Goal: Navigation & Orientation: Find specific page/section

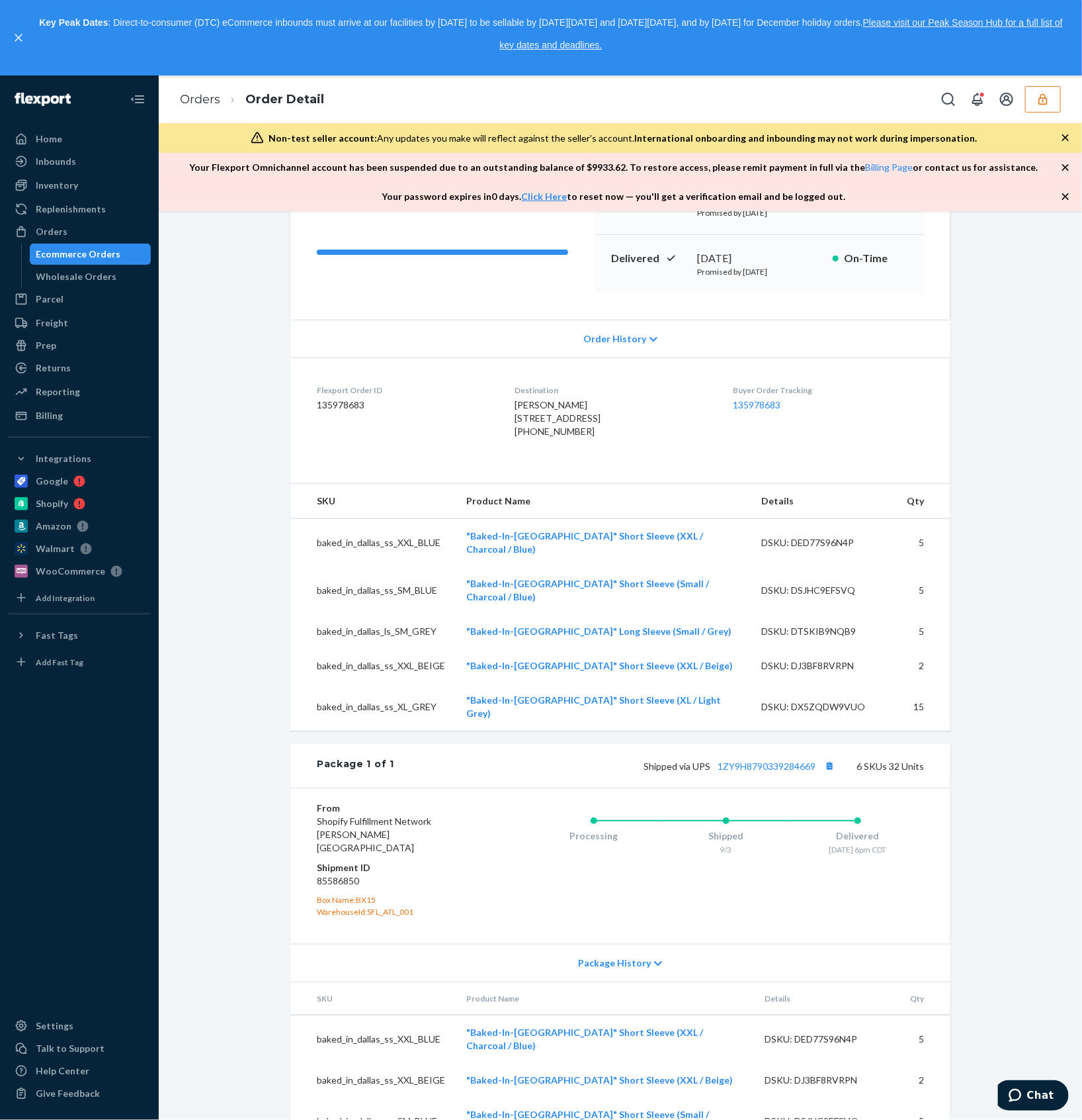
scroll to position [265, 0]
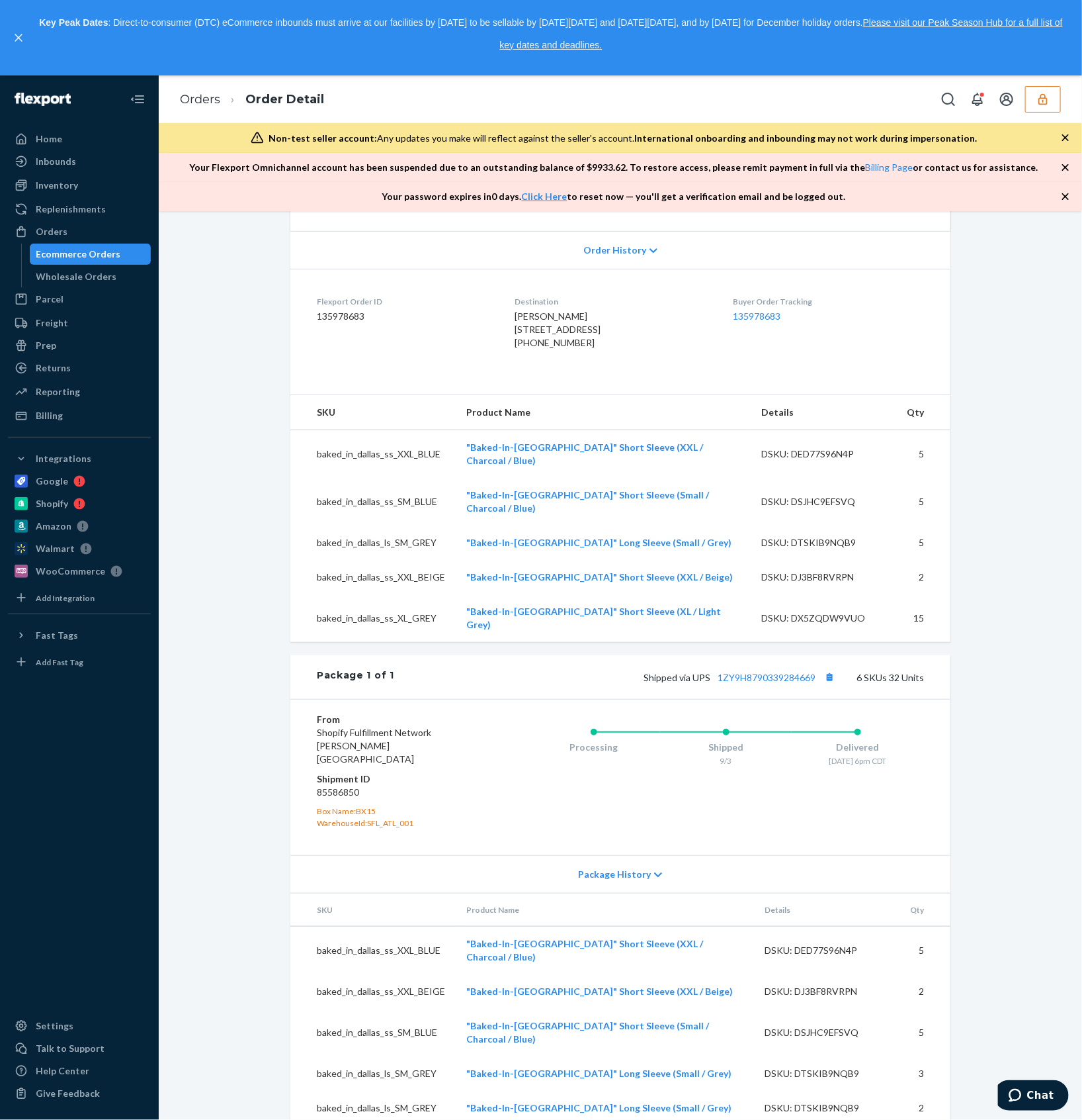
drag, startPoint x: 482, startPoint y: 0, endPoint x: 253, endPoint y: 242, distance: 333.2
click at [253, 242] on div "Removal Order # S1BQZ5V9GX • Ship-to-address Removal / $33.28 Create Return Del…" at bounding box center [620, 578] width 903 height 1222
click at [70, 143] on div "Home" at bounding box center [79, 138] width 140 height 19
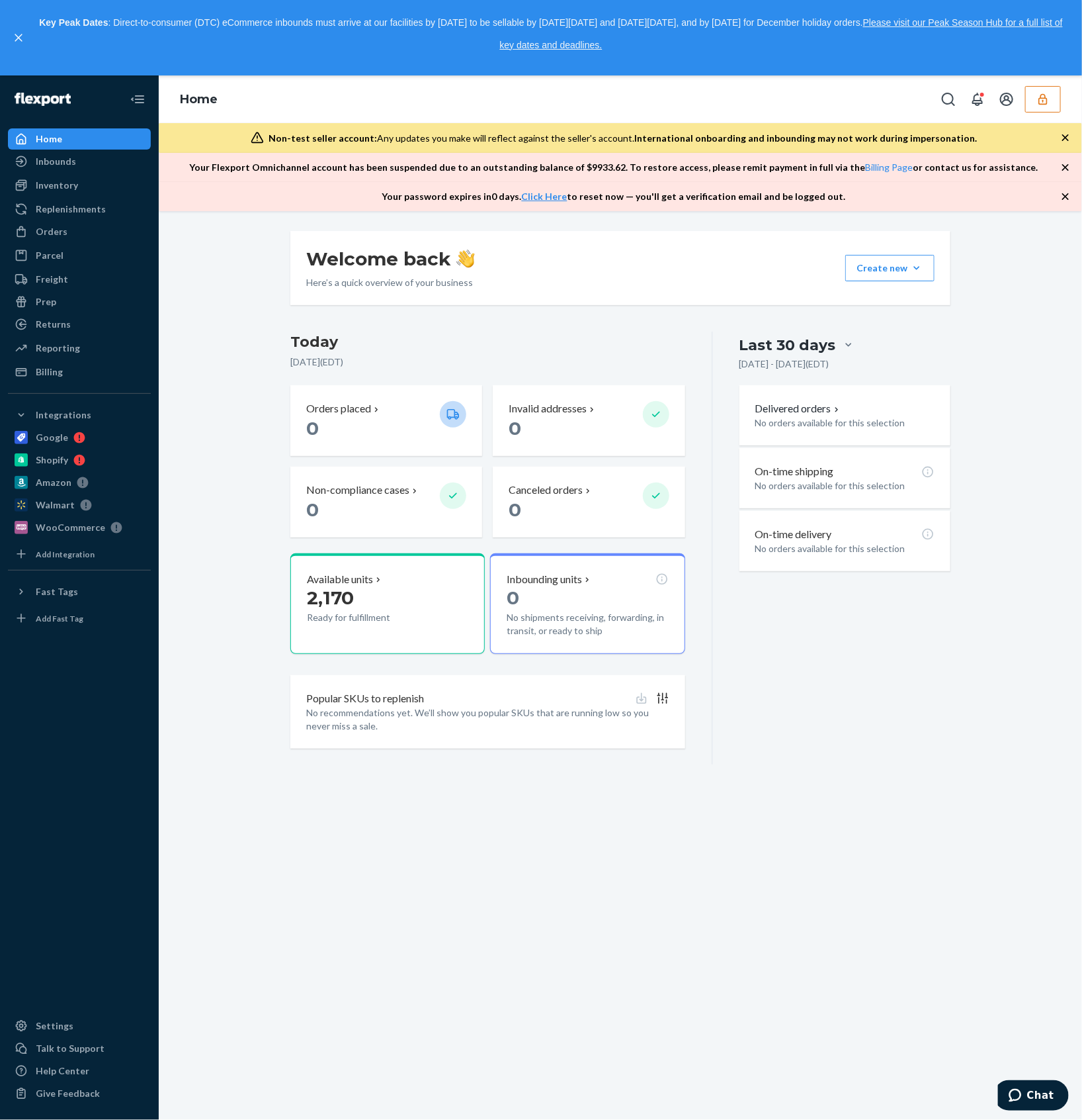
click at [1043, 101] on icon "button" at bounding box center [1043, 100] width 9 height 11
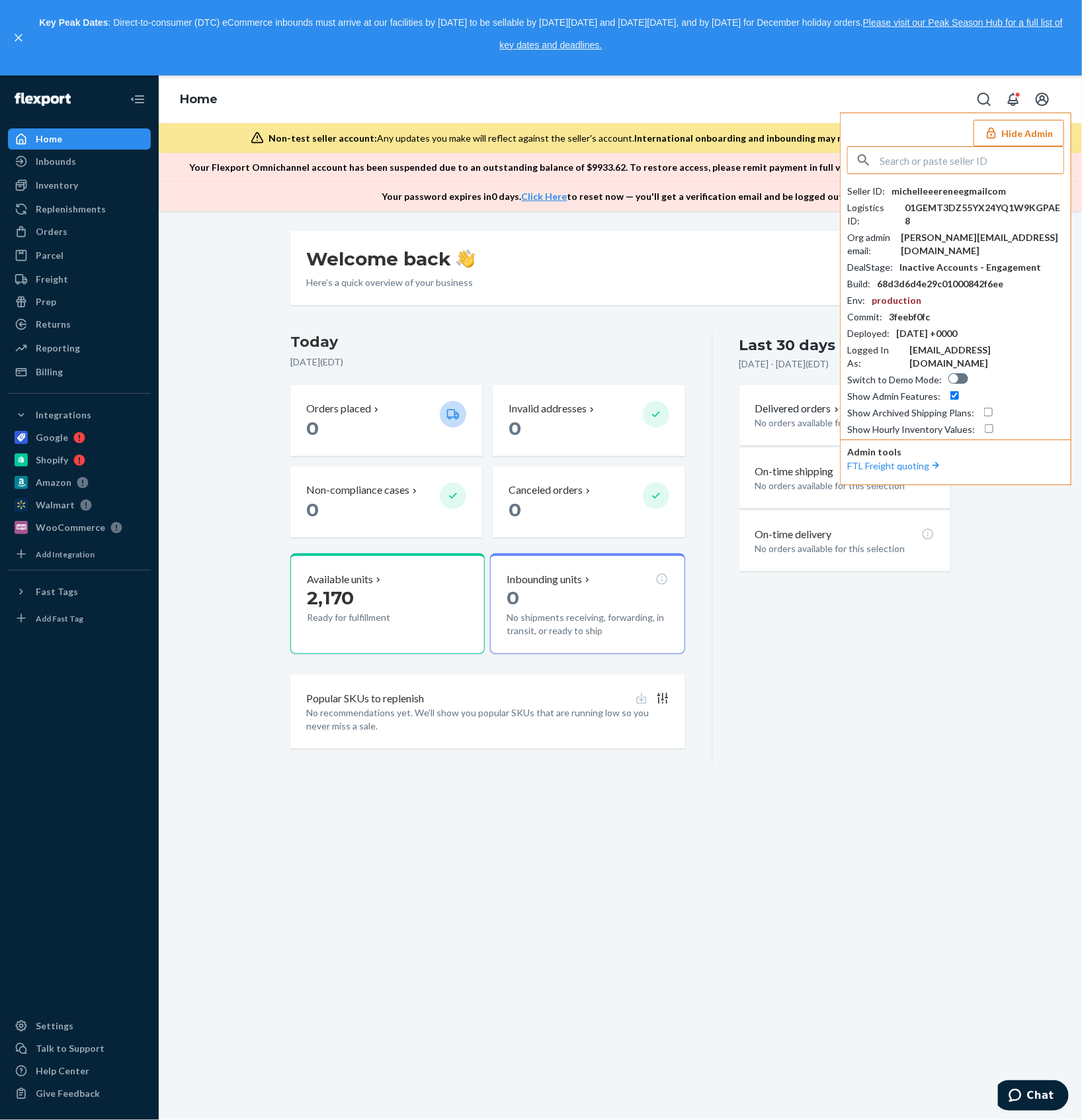
click at [968, 167] on input "text" at bounding box center [971, 160] width 184 height 26
paste input "parkcitiestechgmailcom"
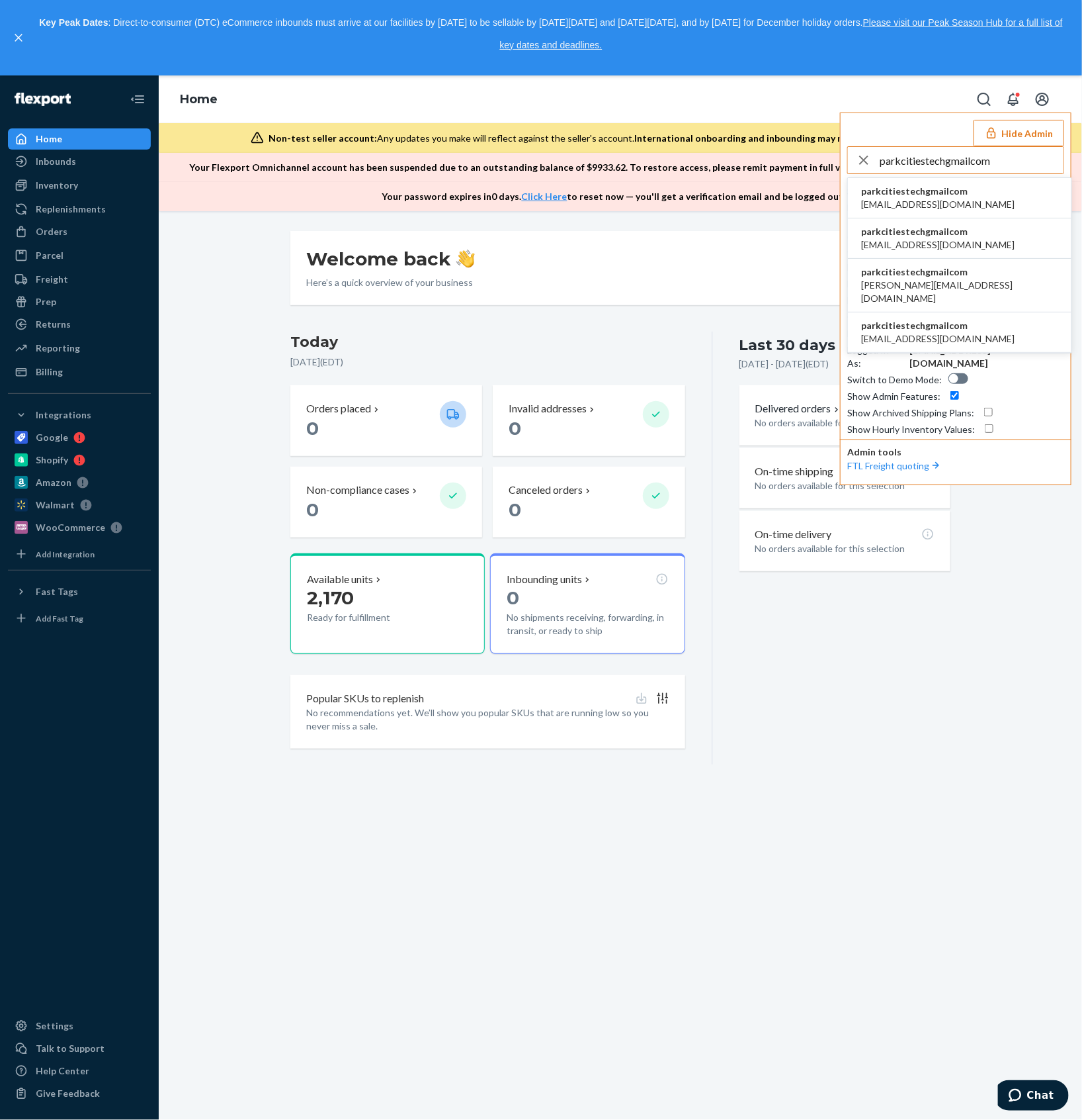
type input "parkcitiestechgmailcom"
click at [931, 191] on span "parkcitiestechgmailcom" at bounding box center [938, 191] width 153 height 13
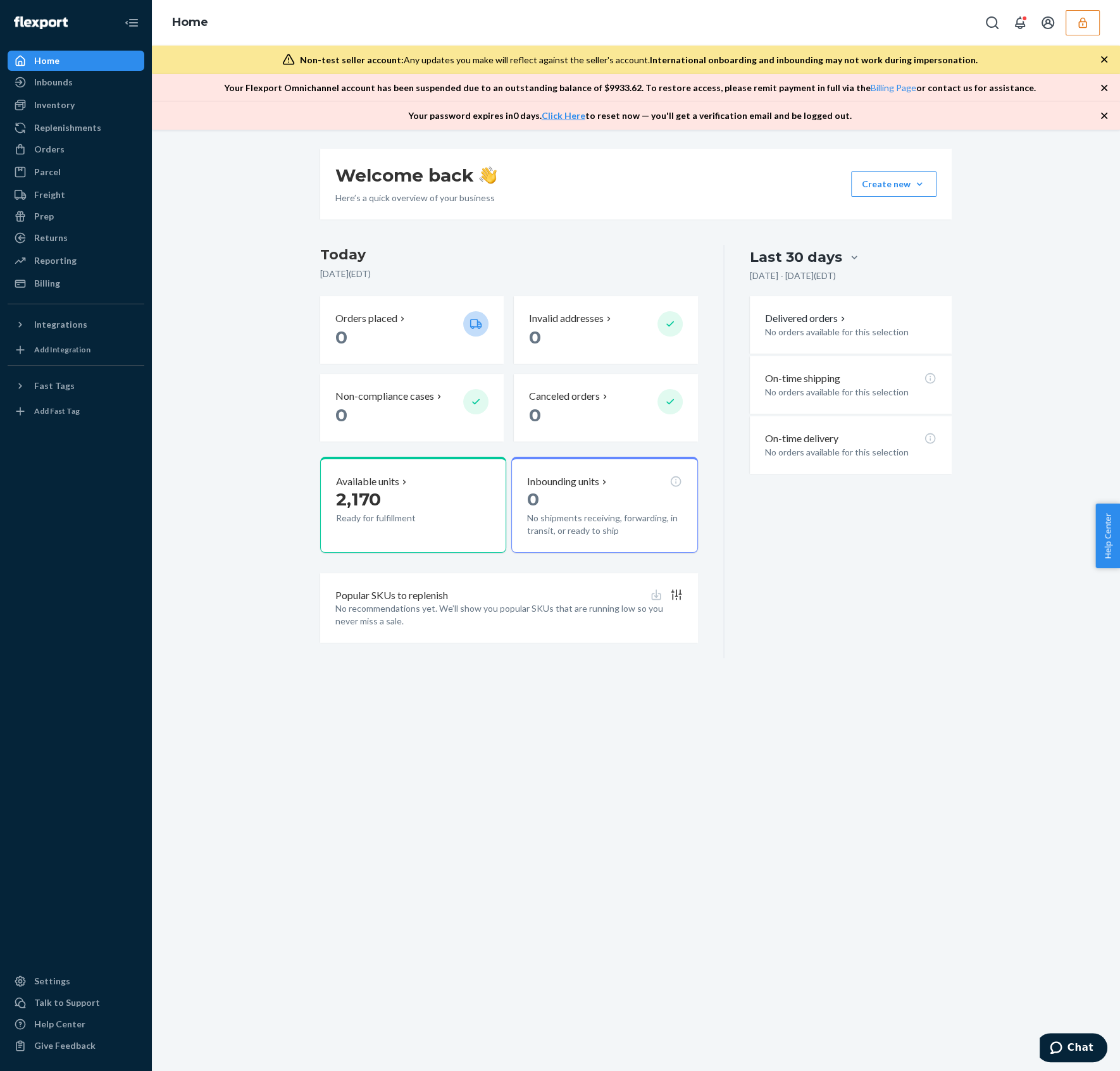
click at [1021, 20] on icon "button" at bounding box center [1082, 23] width 13 height 13
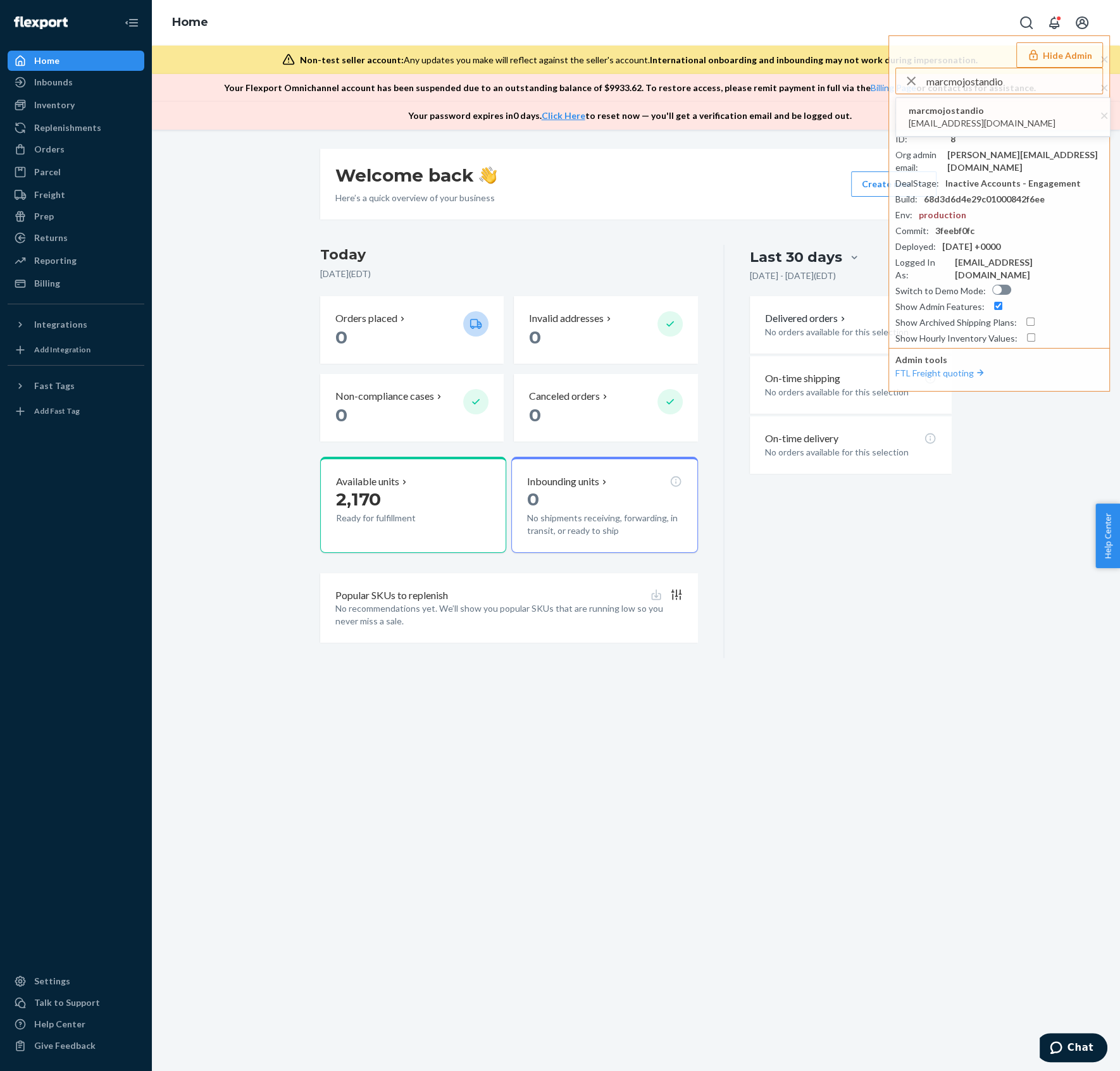
type input "marcmojostandio"
click at [966, 118] on span "marc@mojostand.io" at bounding box center [981, 123] width 146 height 13
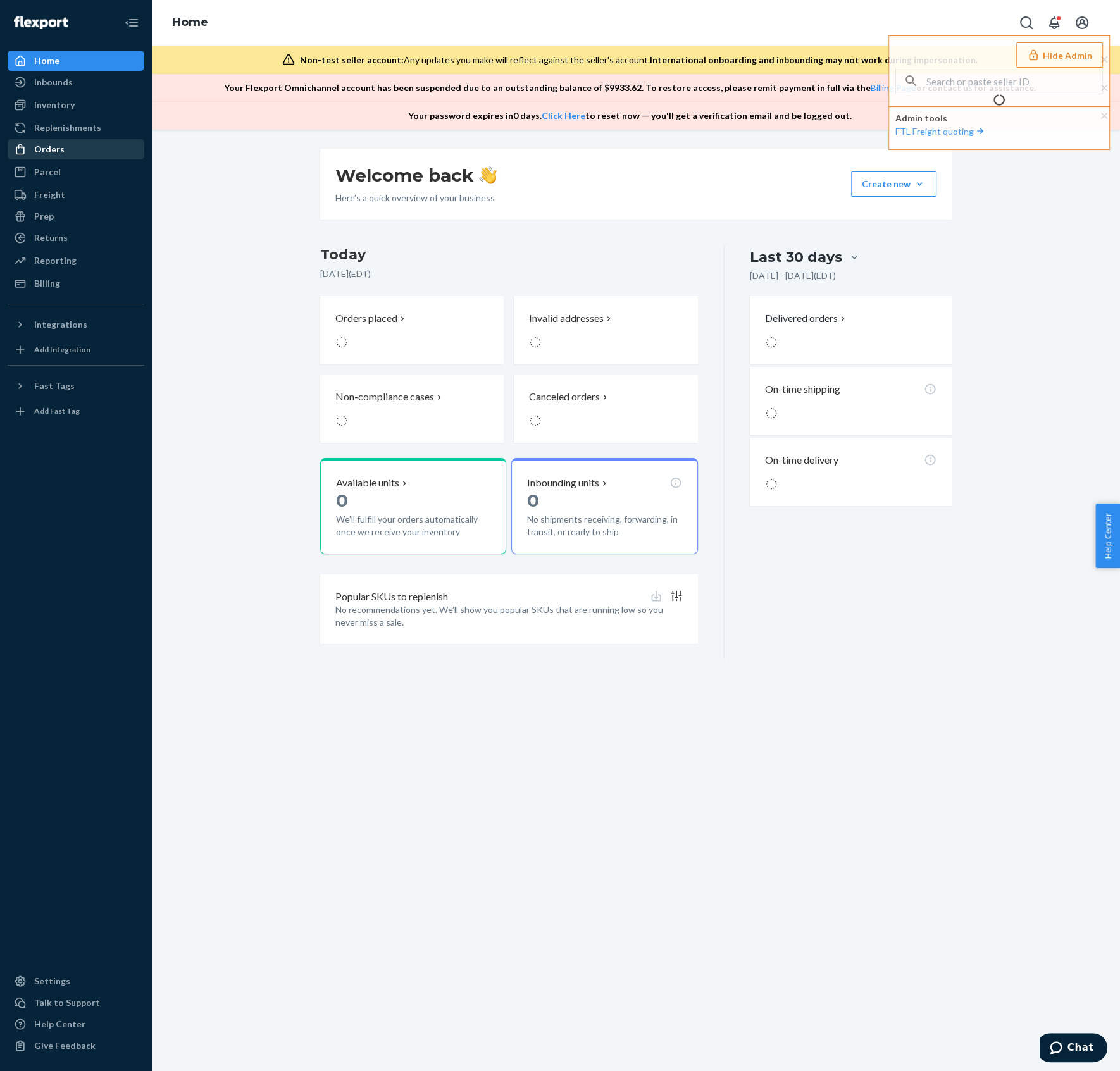
click at [38, 151] on div "Orders" at bounding box center [49, 150] width 31 height 13
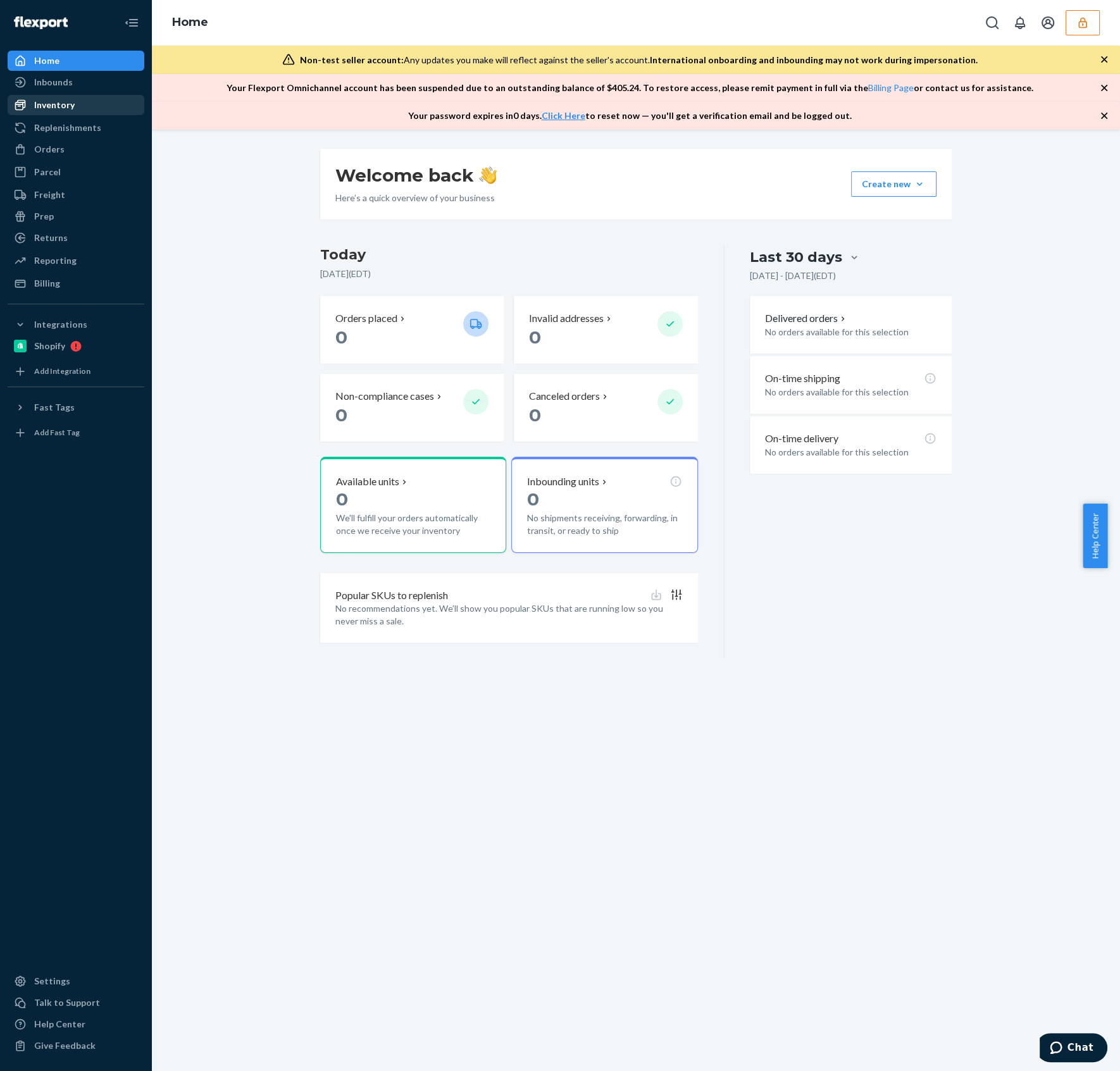
click at [74, 107] on div "Inventory" at bounding box center [75, 105] width 134 height 18
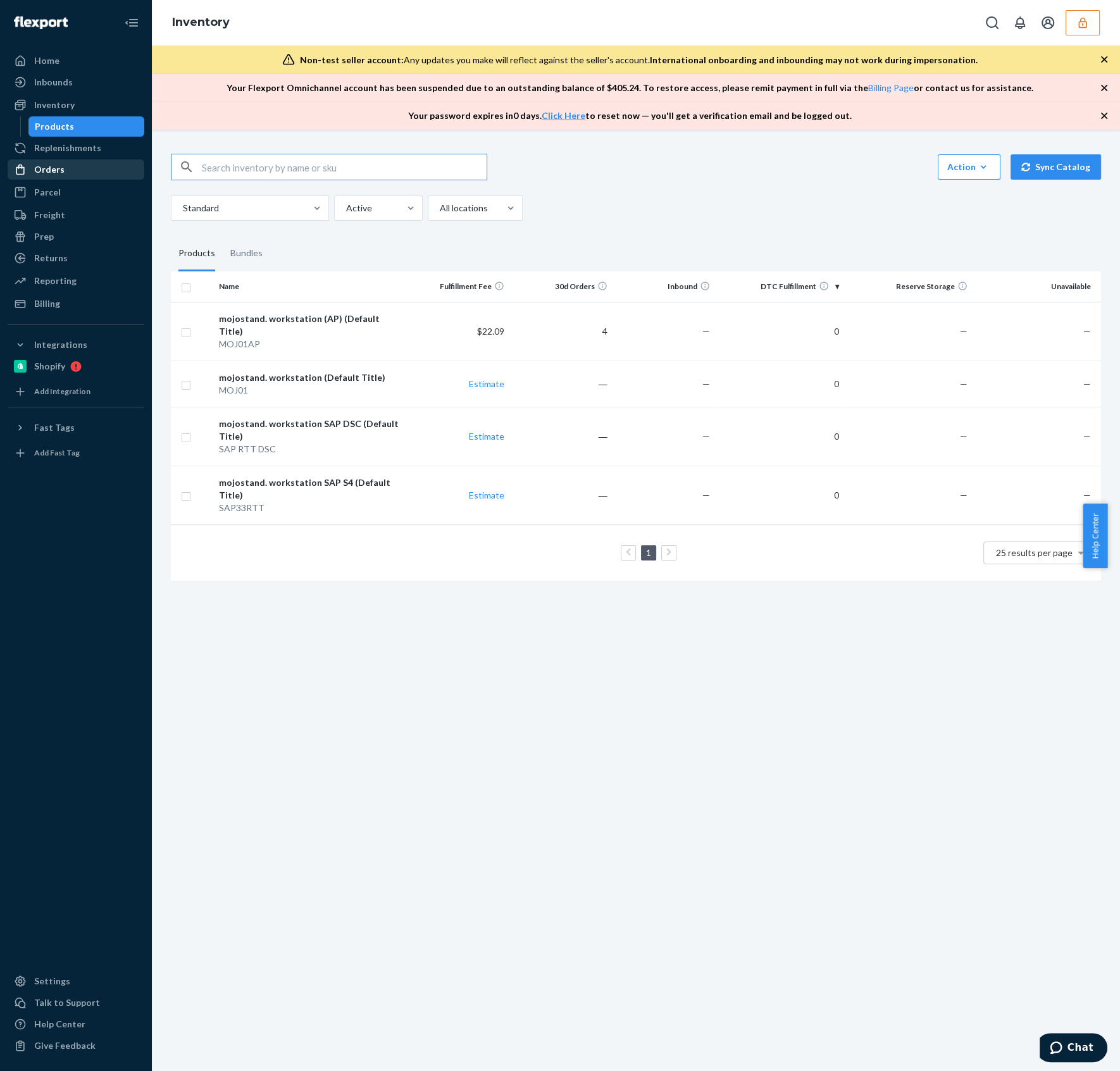
click at [74, 165] on div "Orders" at bounding box center [75, 169] width 134 height 18
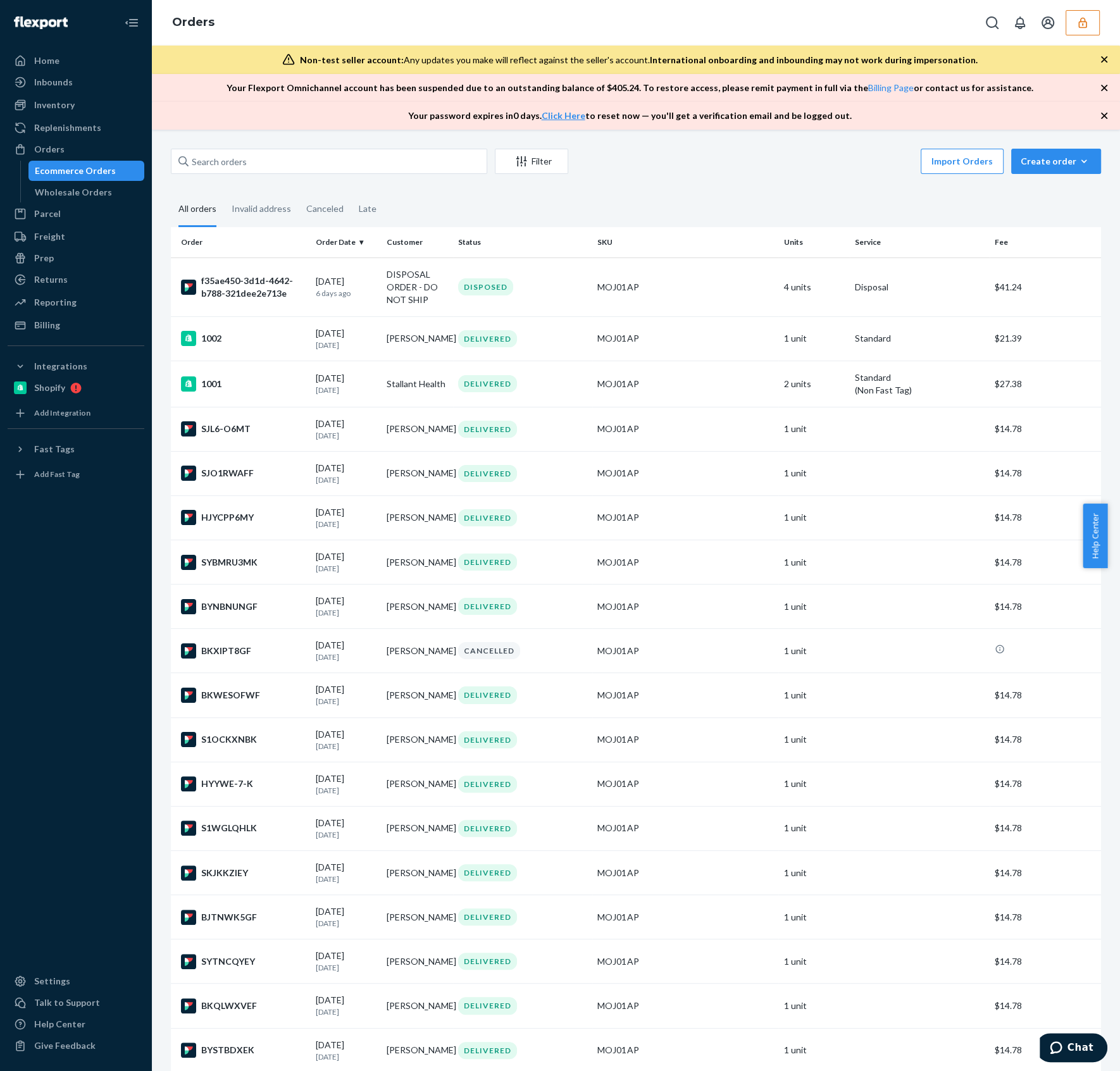
click at [1080, 27] on icon "button" at bounding box center [1082, 23] width 9 height 11
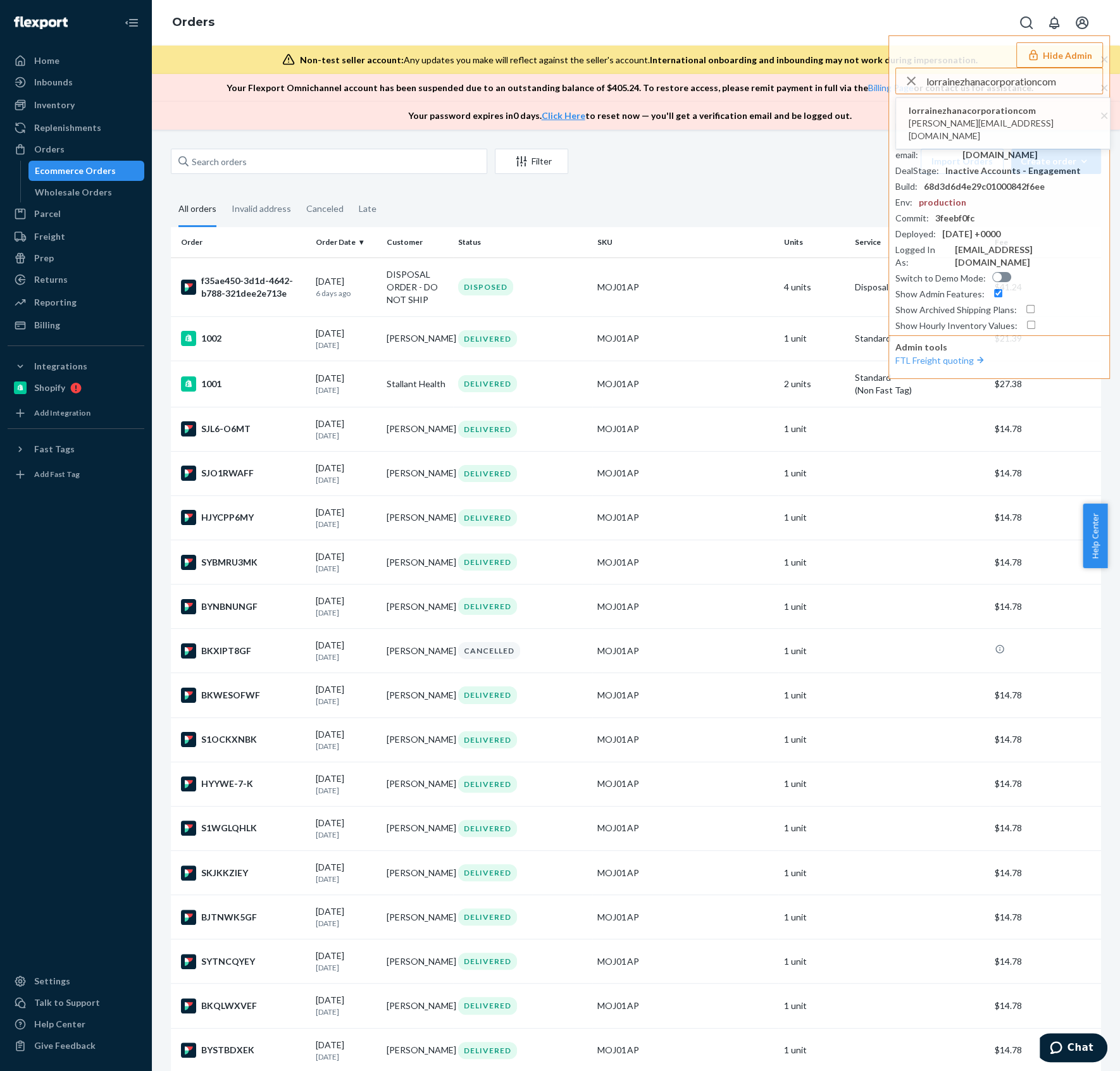
type input "lorrainezhanacorporationcom"
click at [994, 114] on span "lorrainezhanacorporationcom" at bounding box center [1003, 110] width 189 height 13
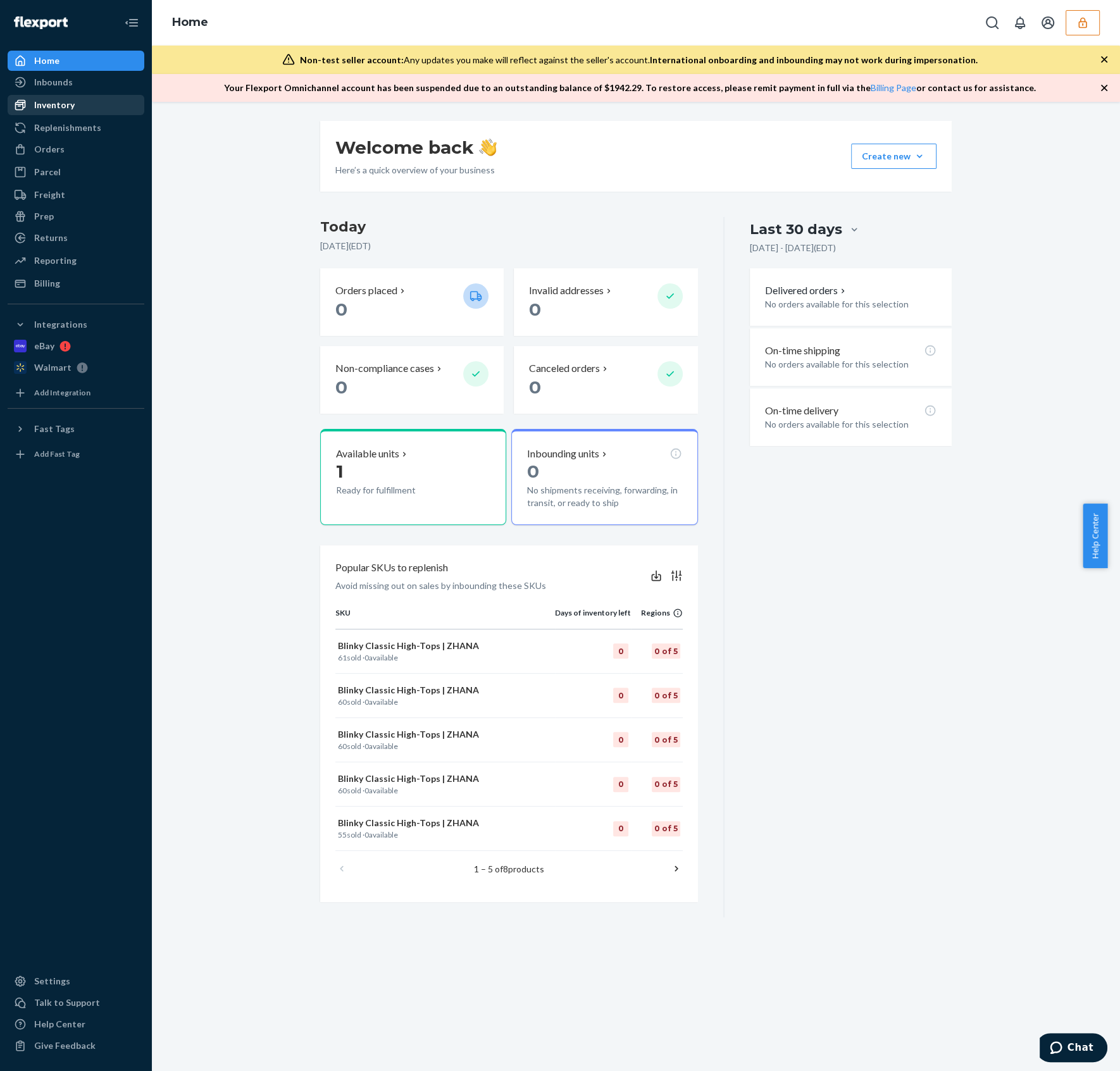
click at [44, 107] on div "Inventory" at bounding box center [55, 105] width 41 height 13
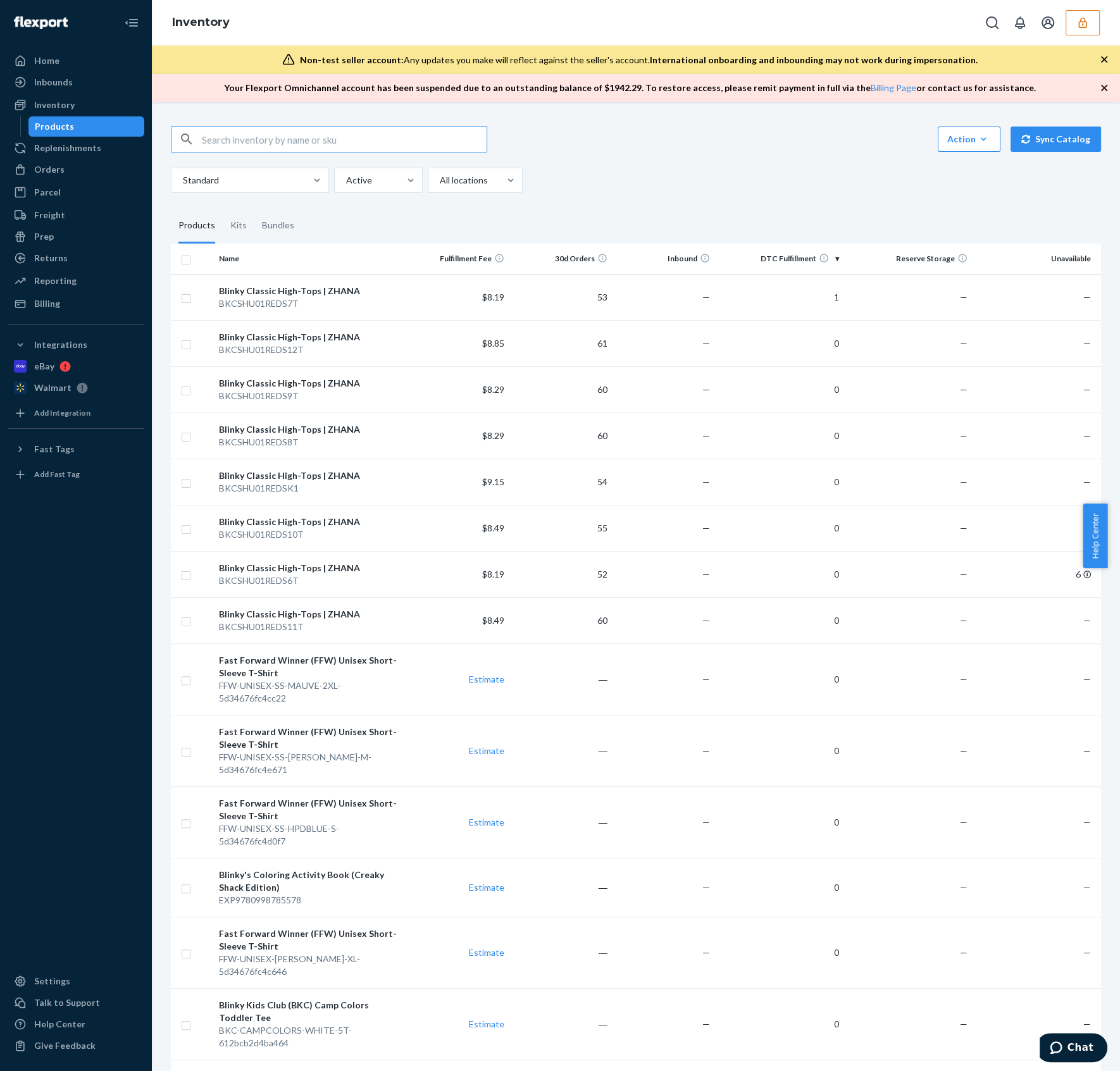
click at [1078, 18] on icon "button" at bounding box center [1082, 23] width 13 height 13
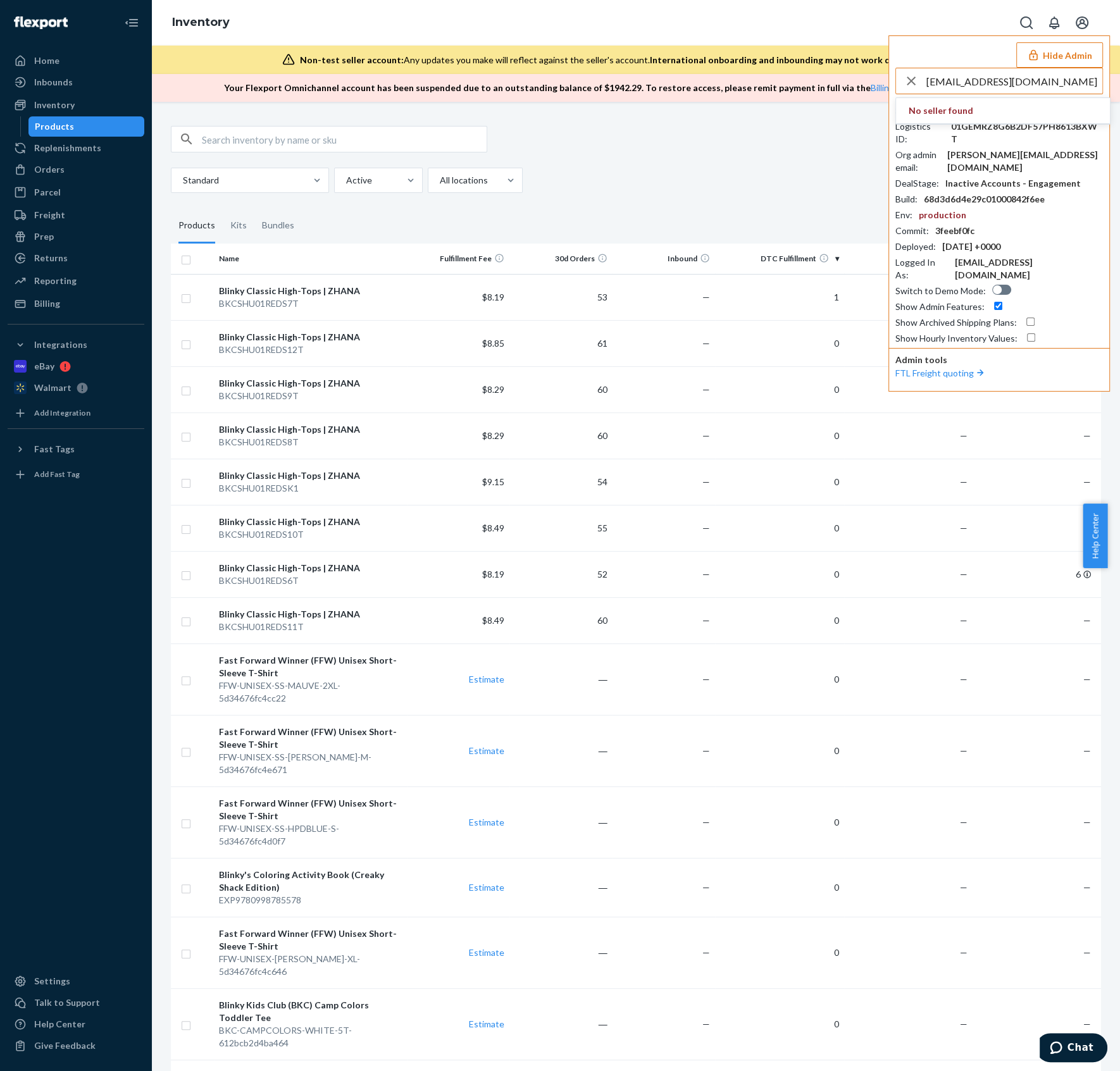
drag, startPoint x: 1024, startPoint y: 78, endPoint x: 976, endPoint y: 78, distance: 48.0
click at [976, 78] on input "[EMAIL_ADDRESS][DOMAIN_NAME]" at bounding box center [1013, 81] width 176 height 25
drag, startPoint x: 985, startPoint y: 81, endPoint x: 815, endPoint y: 63, distance: 171.0
click at [844, 80] on div "Inventory Hide Admin eftvendors No seller found Seller ID : lorrainezhanacorpor…" at bounding box center [636, 51] width 968 height 102
type input "eftvendors"
